Goal: Information Seeking & Learning: Learn about a topic

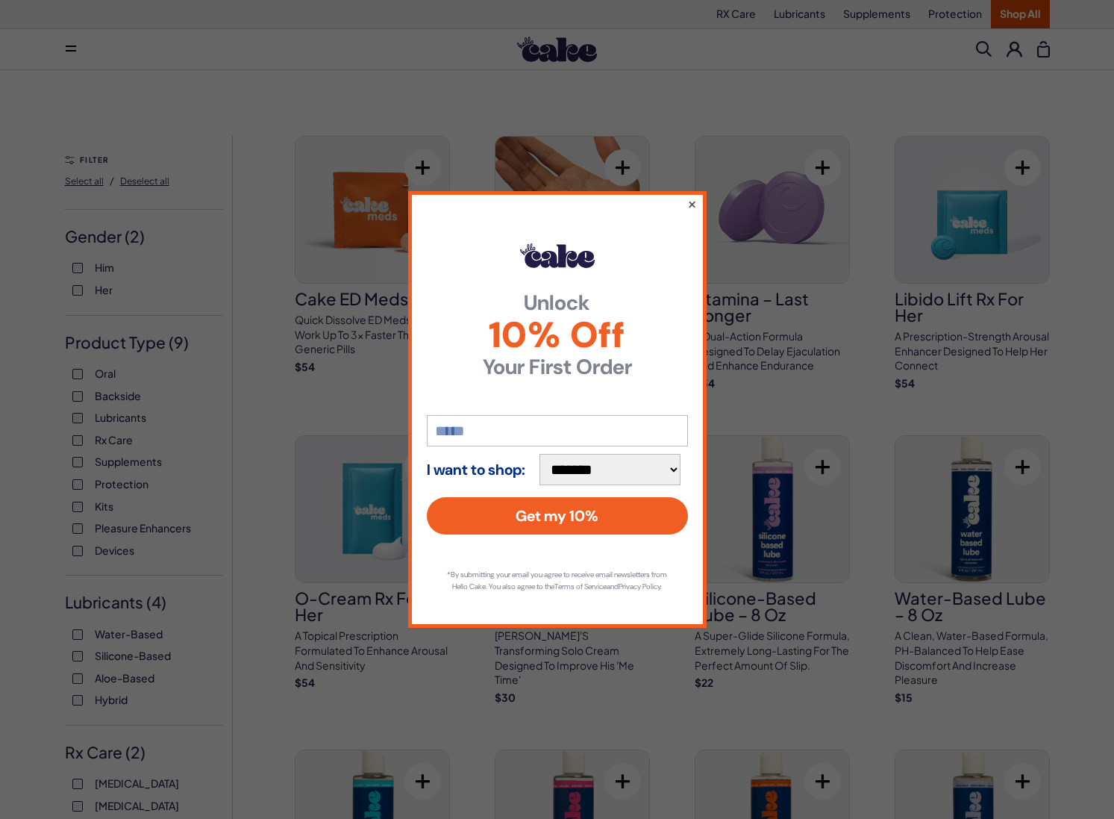
click at [692, 197] on button "×" at bounding box center [692, 204] width 10 height 18
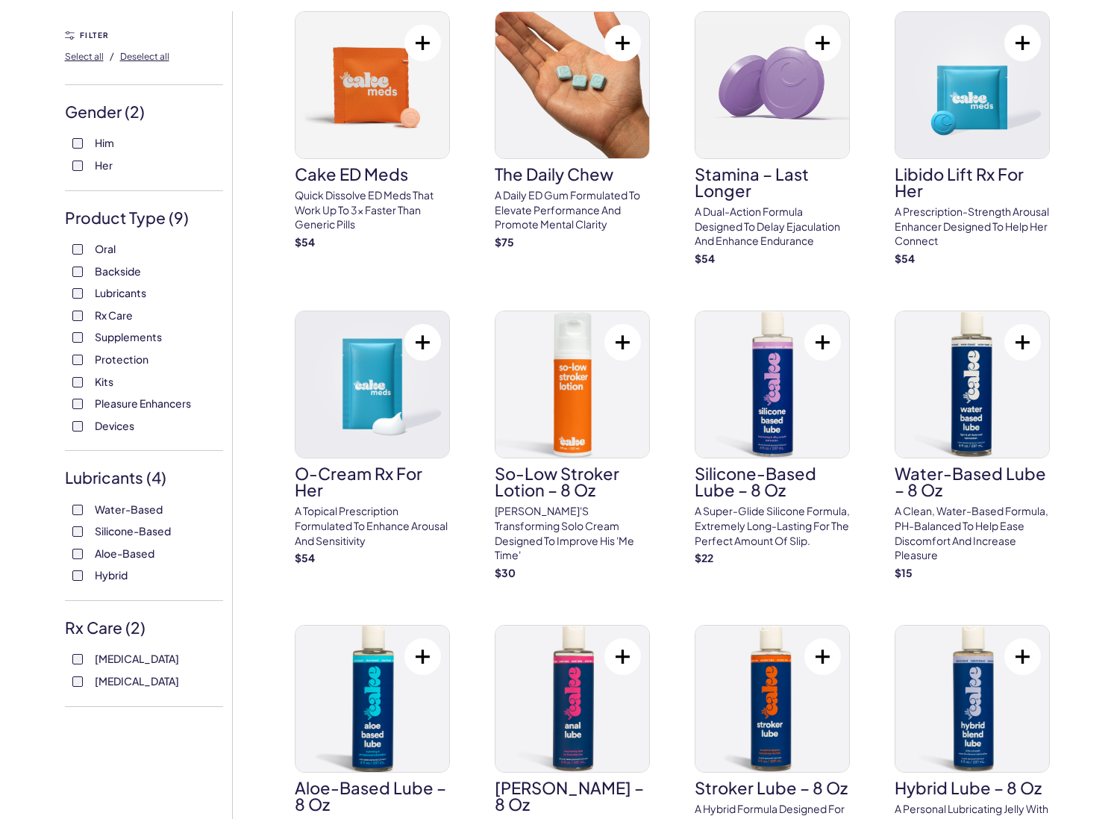
scroll to position [131, 0]
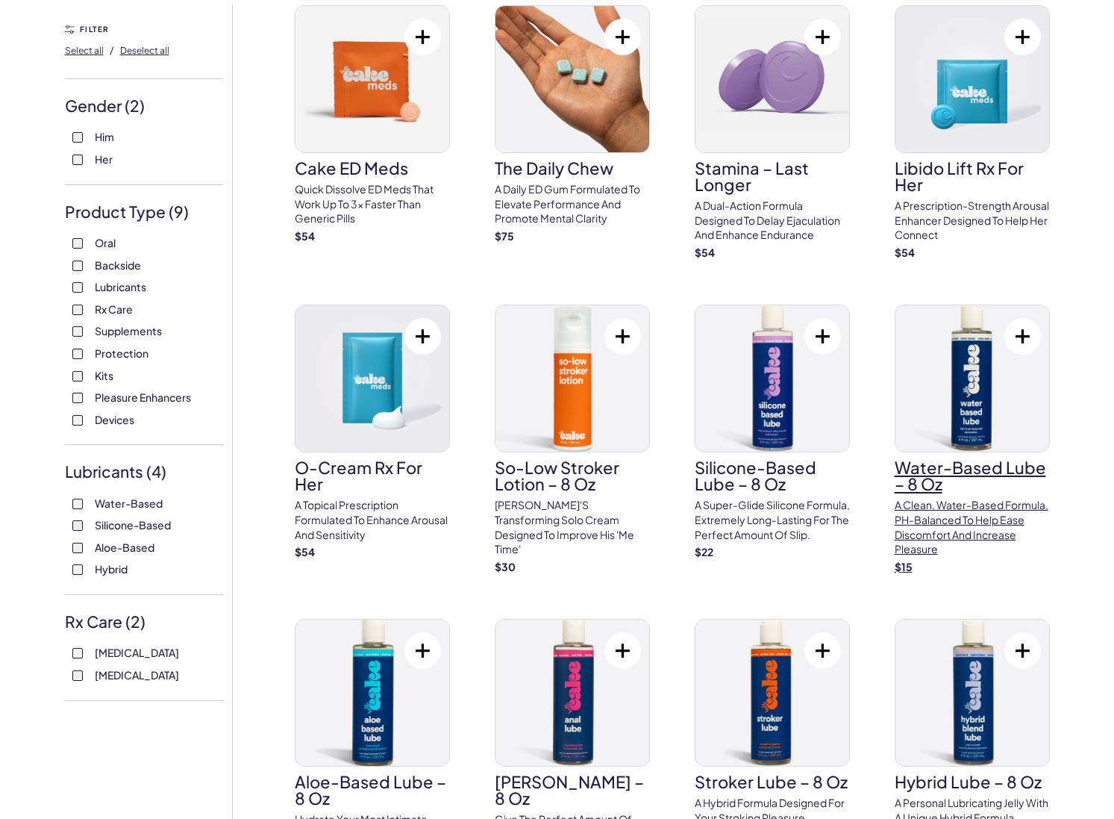
click at [913, 536] on p "A clean, water-based formula, pH-balanced to help ease discomfort and increase …" at bounding box center [972, 527] width 155 height 58
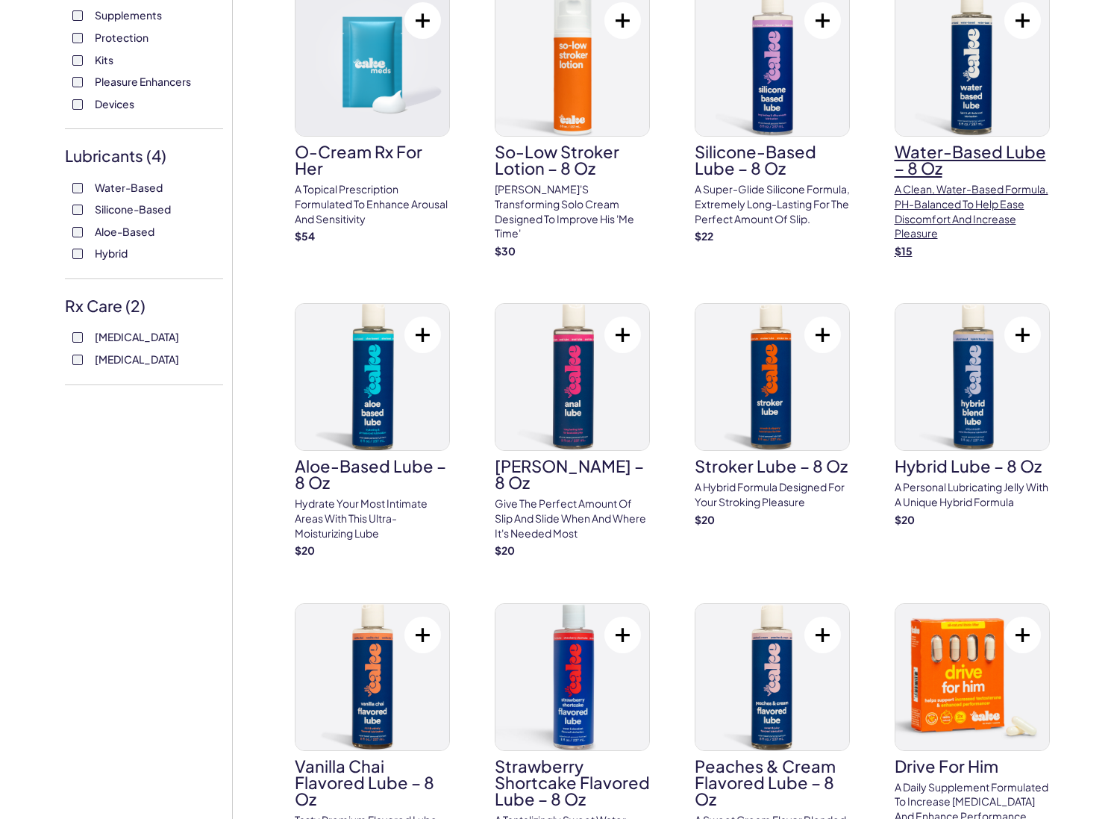
scroll to position [448, 0]
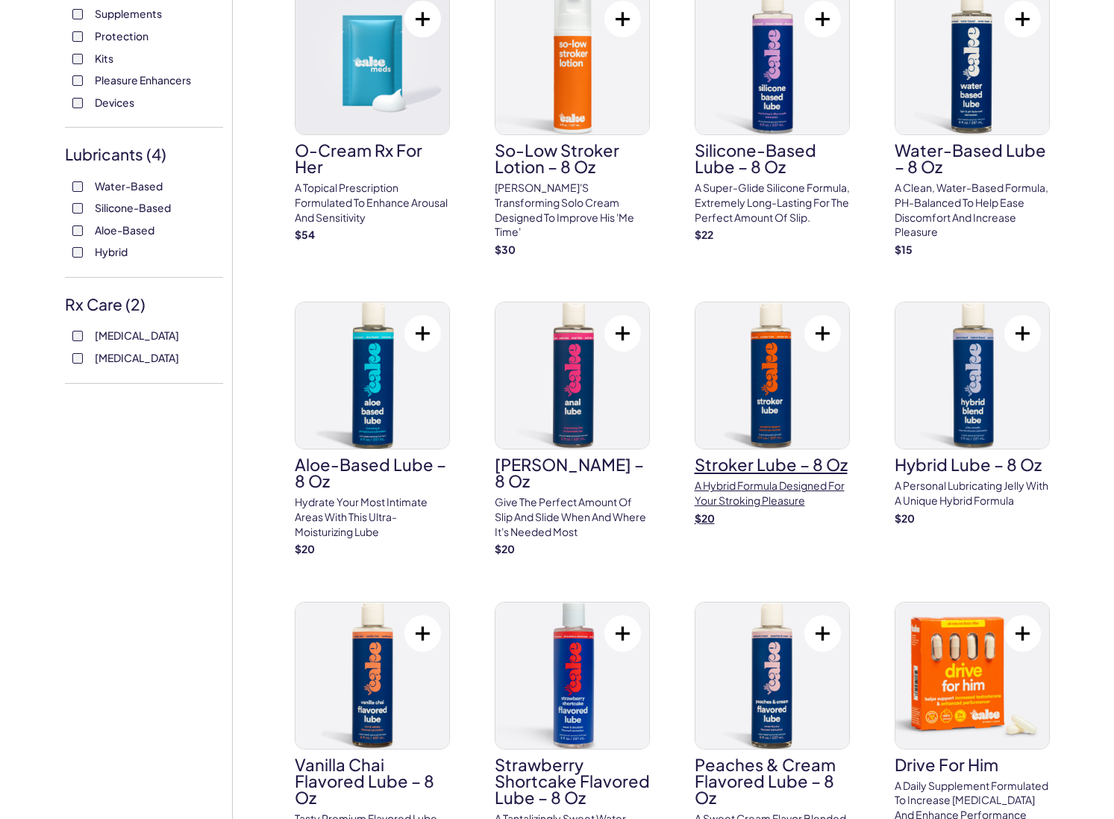
click at [778, 507] on p "A hybrid formula designed for your stroking pleasure" at bounding box center [772, 492] width 155 height 29
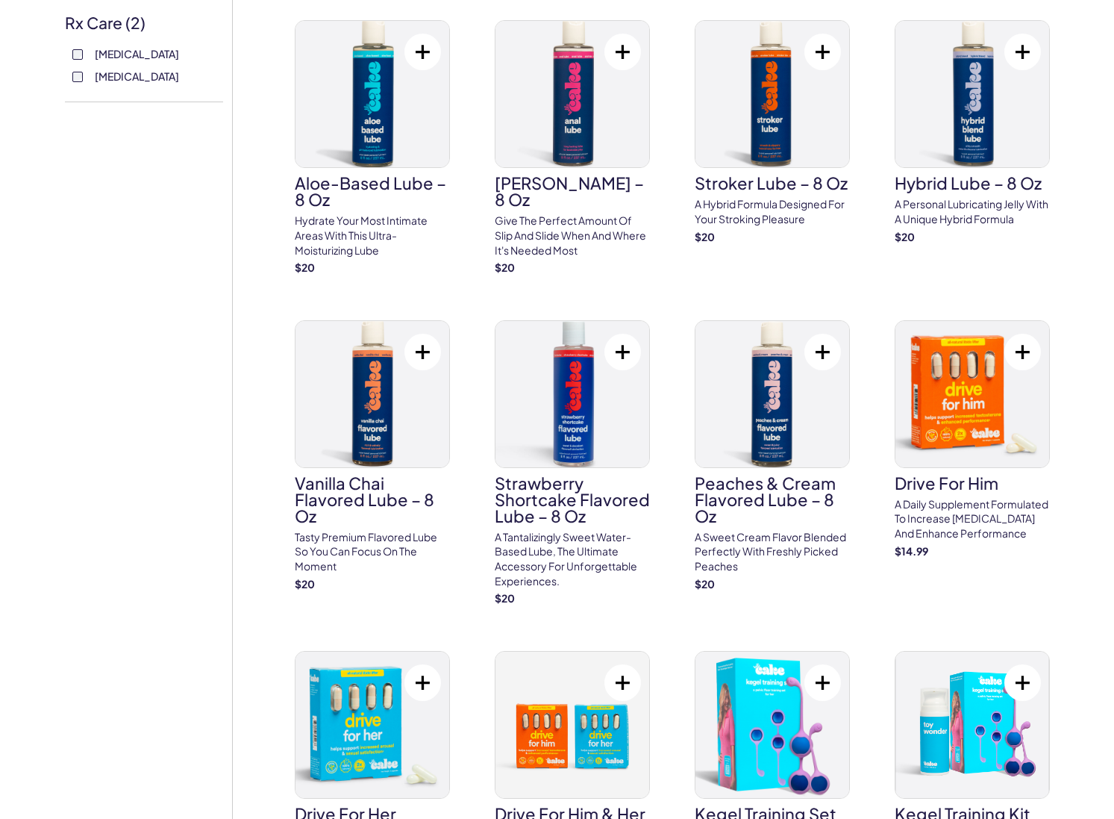
scroll to position [790, 0]
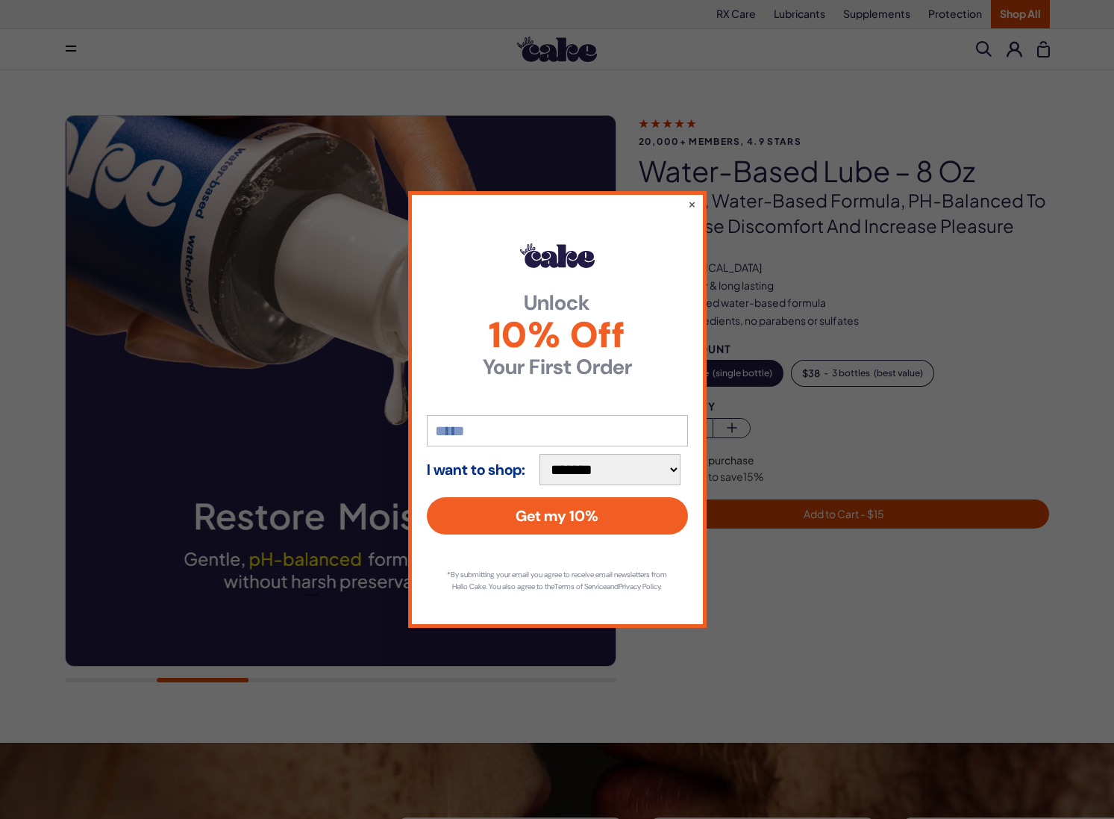
click at [697, 196] on div "**********" at bounding box center [557, 409] width 298 height 436
click at [693, 196] on button "×" at bounding box center [692, 204] width 10 height 18
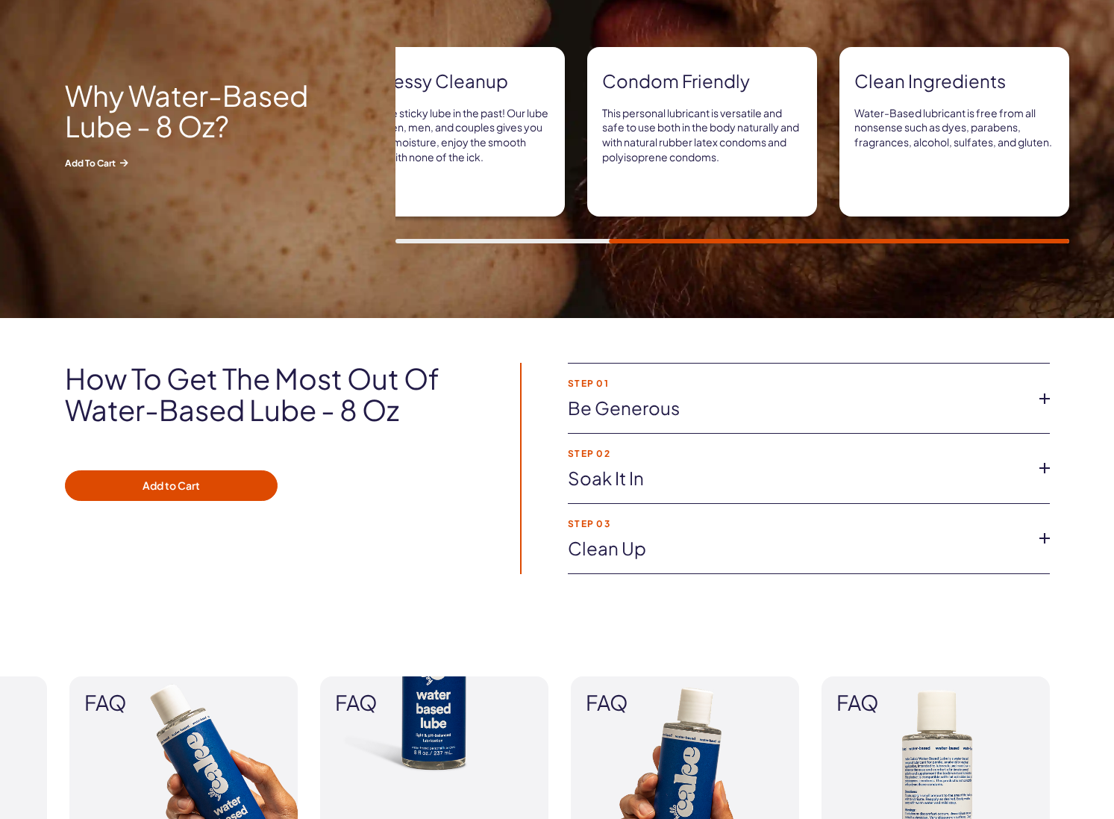
scroll to position [772, 0]
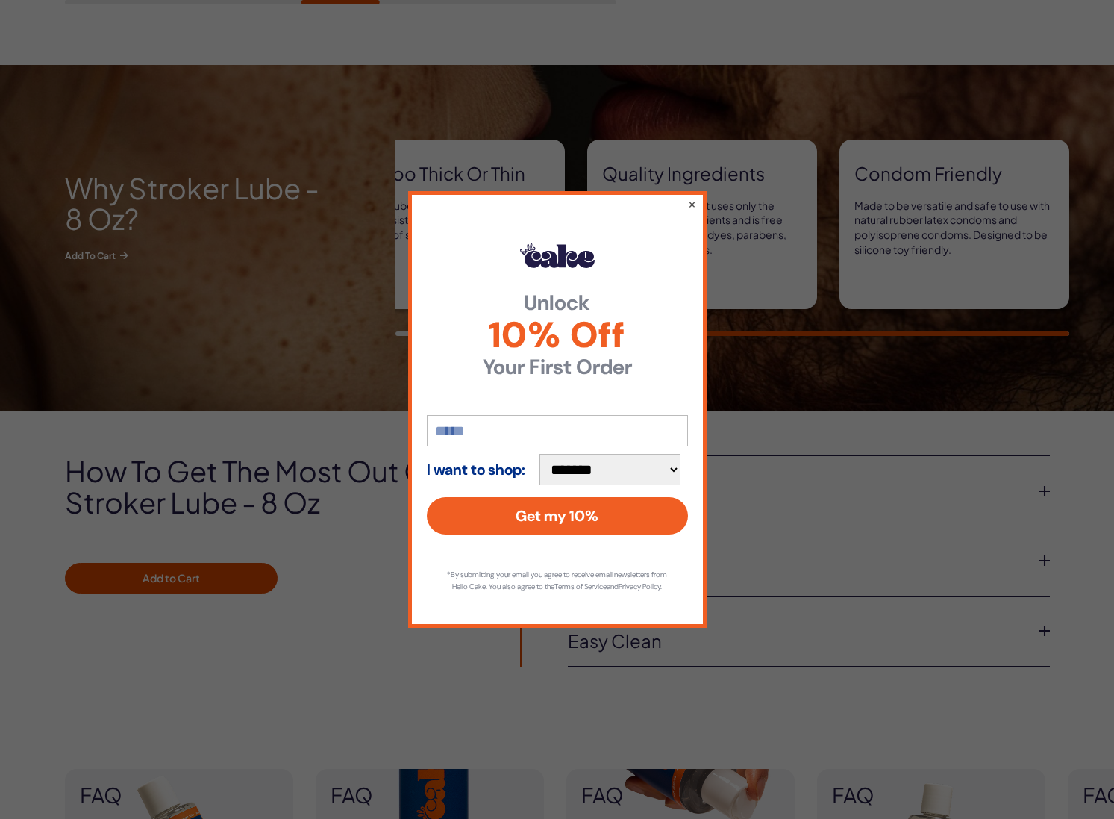
scroll to position [711, 0]
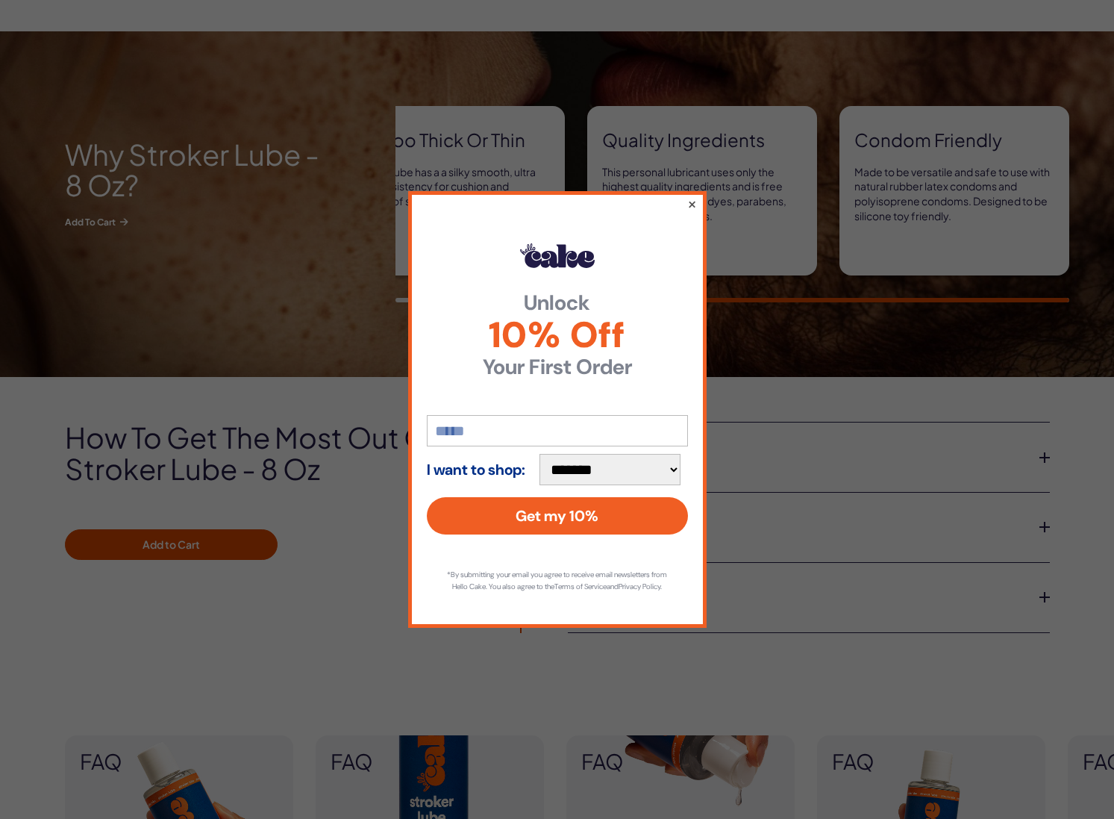
click at [690, 197] on button "×" at bounding box center [692, 204] width 10 height 18
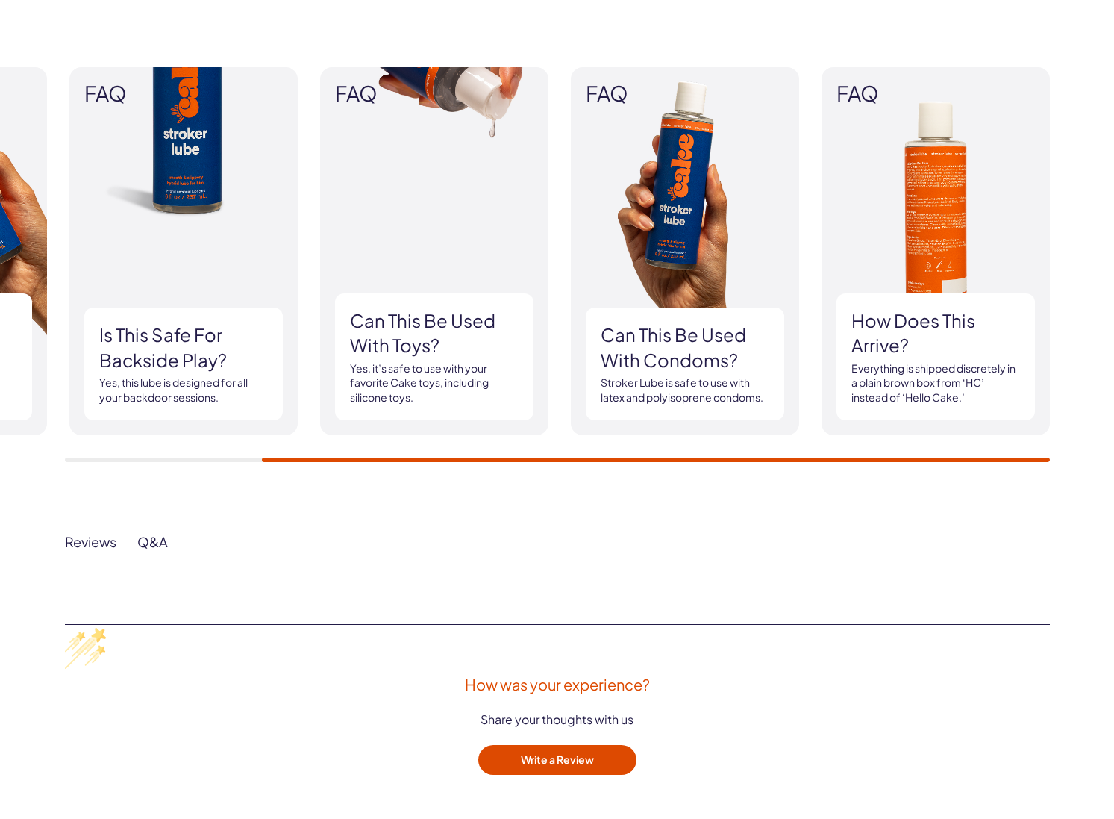
scroll to position [1378, 0]
